Goal: Task Accomplishment & Management: Use online tool/utility

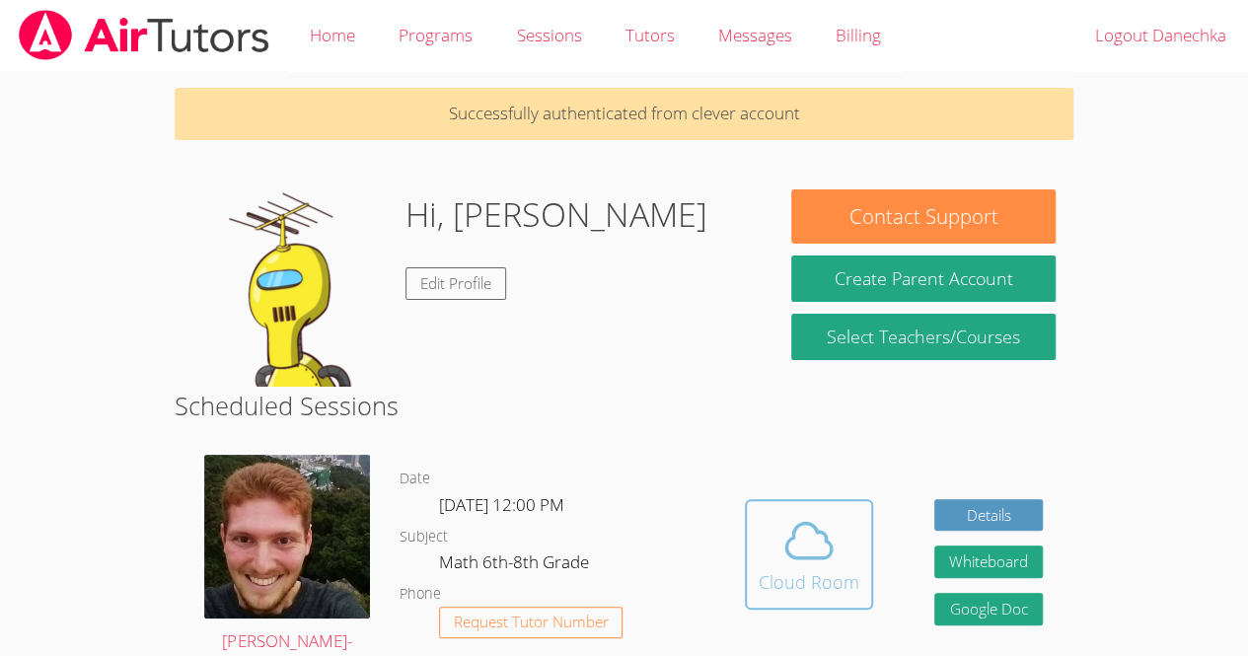
click at [841, 559] on span at bounding box center [809, 540] width 101 height 55
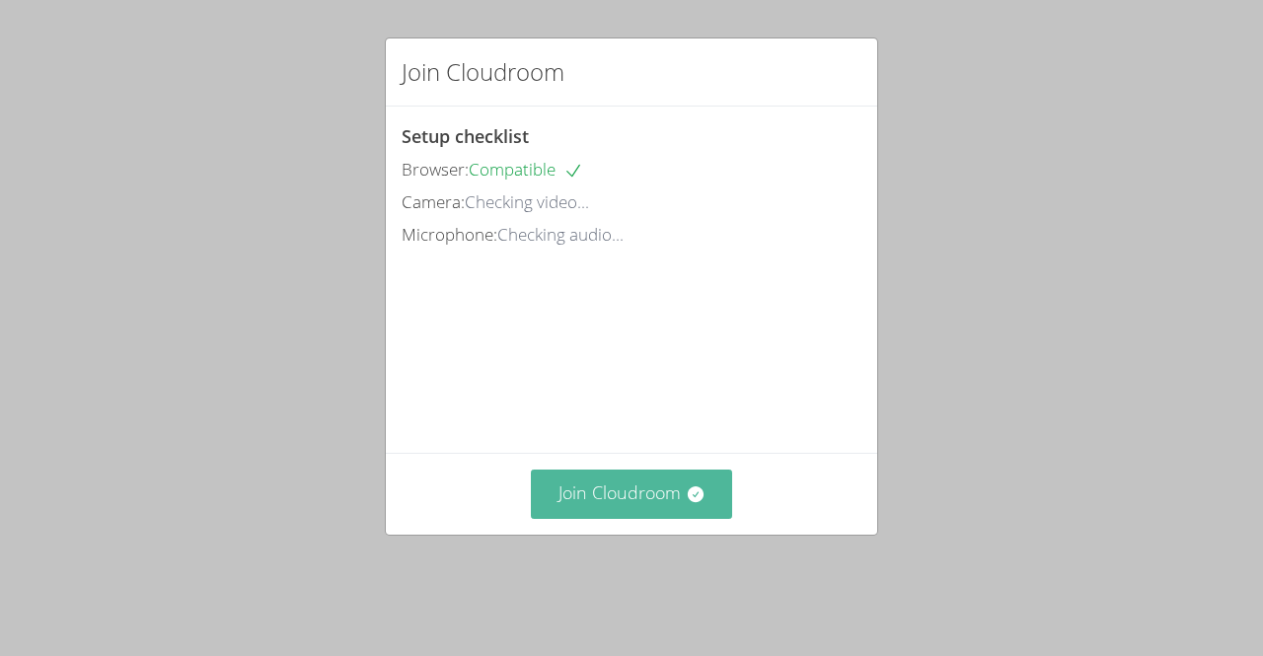
click at [641, 518] on button "Join Cloudroom" at bounding box center [632, 494] width 202 height 48
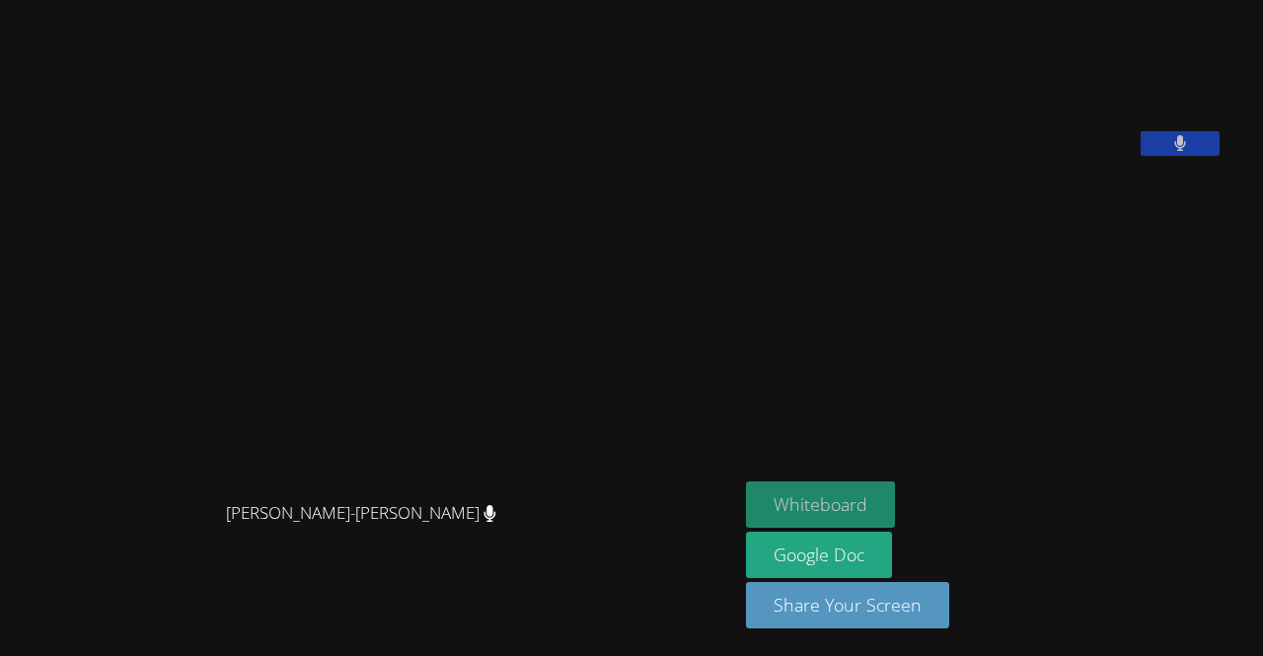
click at [852, 499] on button "Whiteboard" at bounding box center [820, 504] width 149 height 46
click at [1042, 156] on video at bounding box center [894, 82] width 296 height 148
click at [1196, 156] on button at bounding box center [1180, 143] width 79 height 25
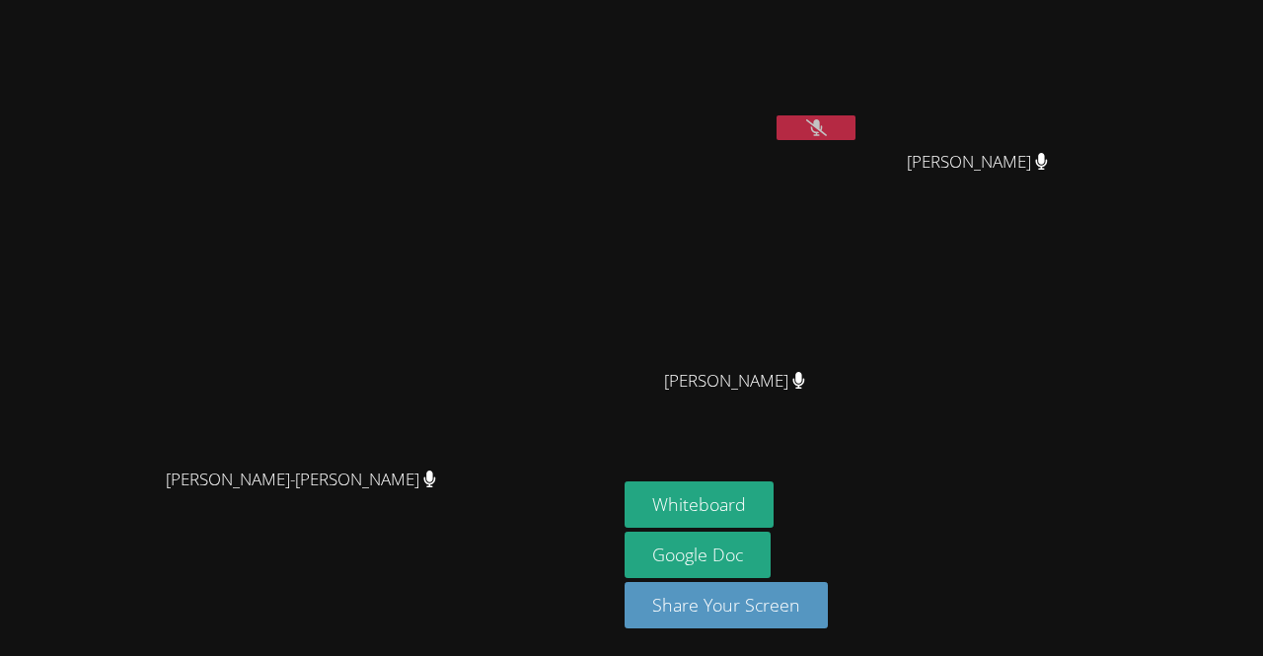
click at [859, 105] on video at bounding box center [742, 74] width 235 height 132
click at [827, 127] on icon at bounding box center [816, 127] width 21 height 17
